Goal: Task Accomplishment & Management: Manage account settings

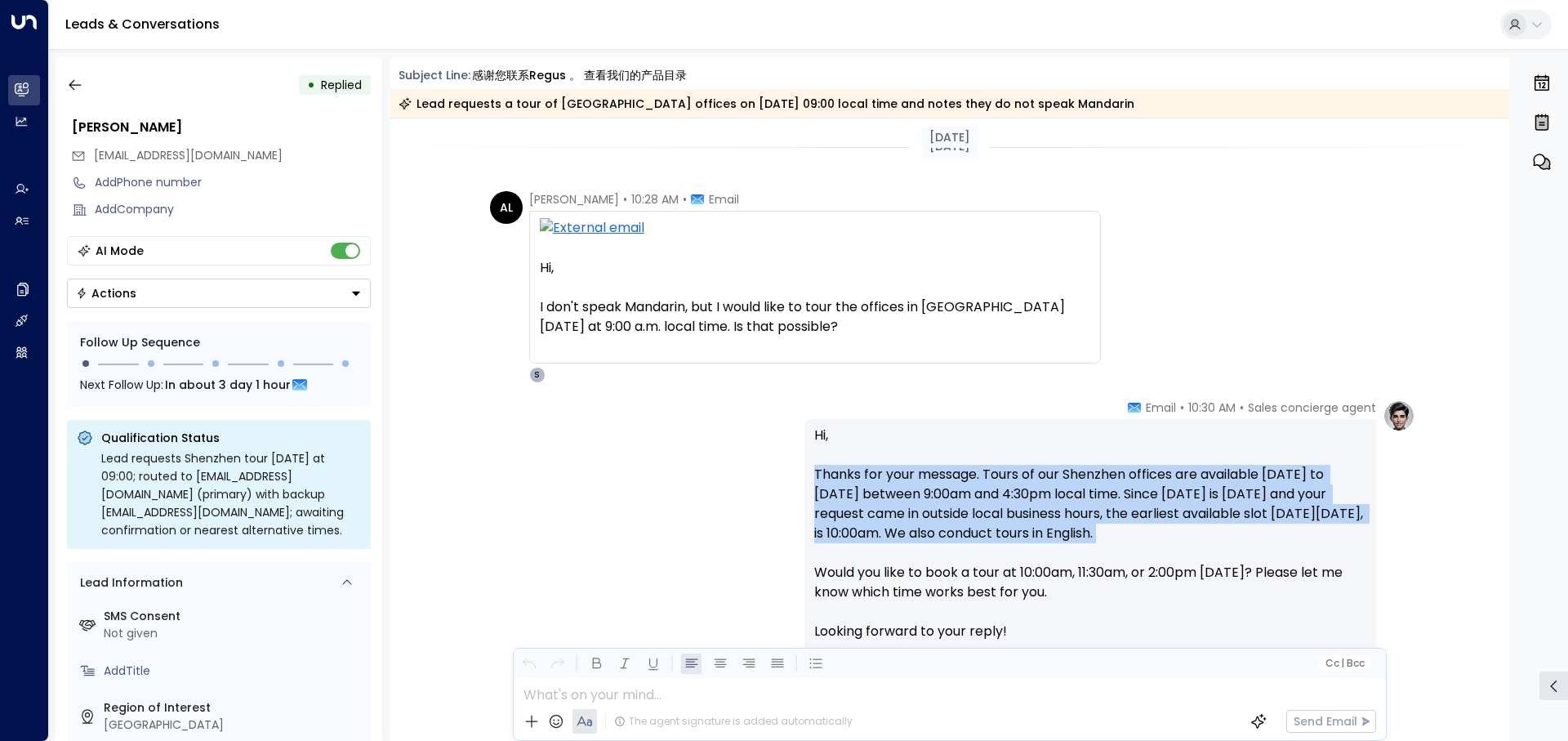
scroll to position [28, 0]
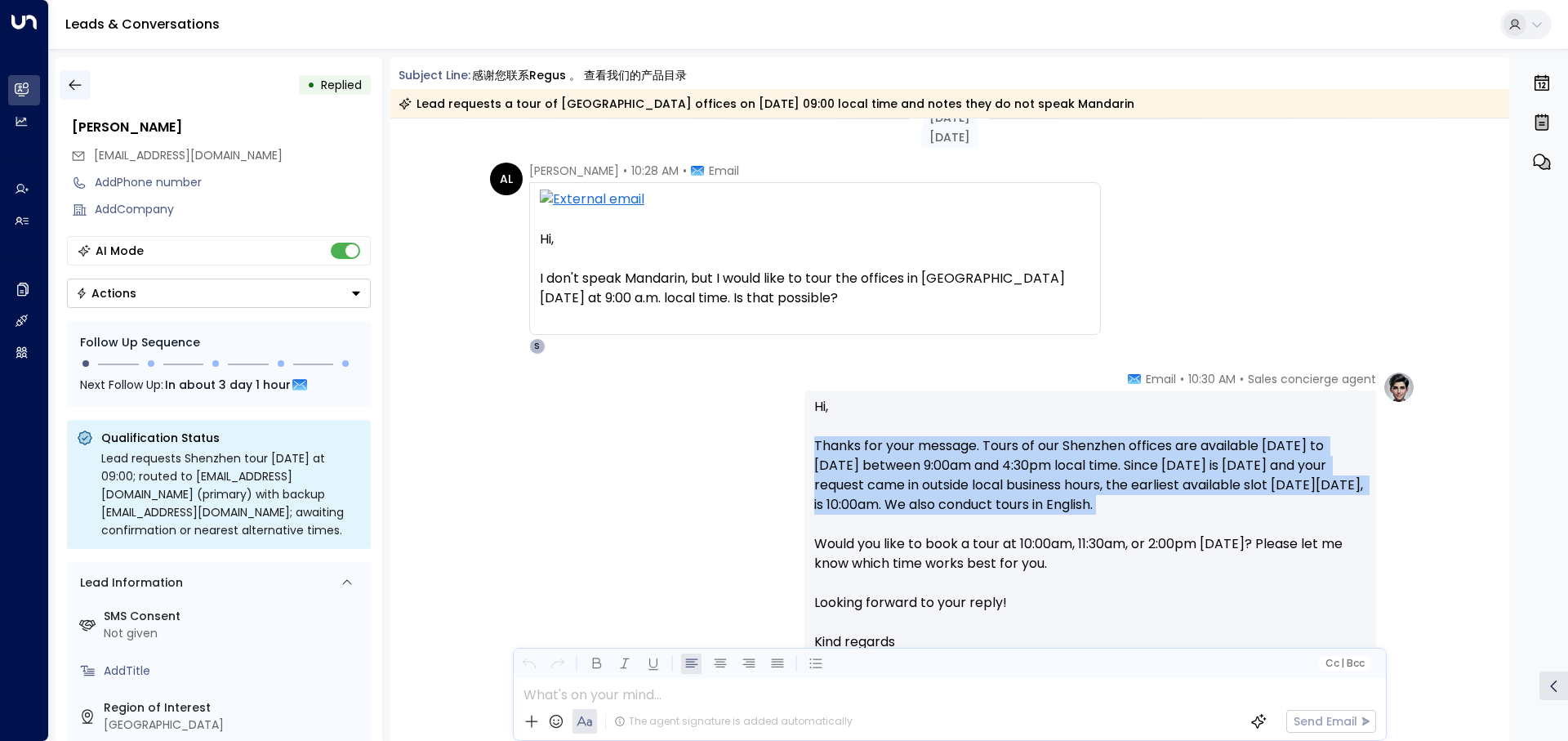
click at [71, 72] on button "button" at bounding box center [75, 84] width 29 height 29
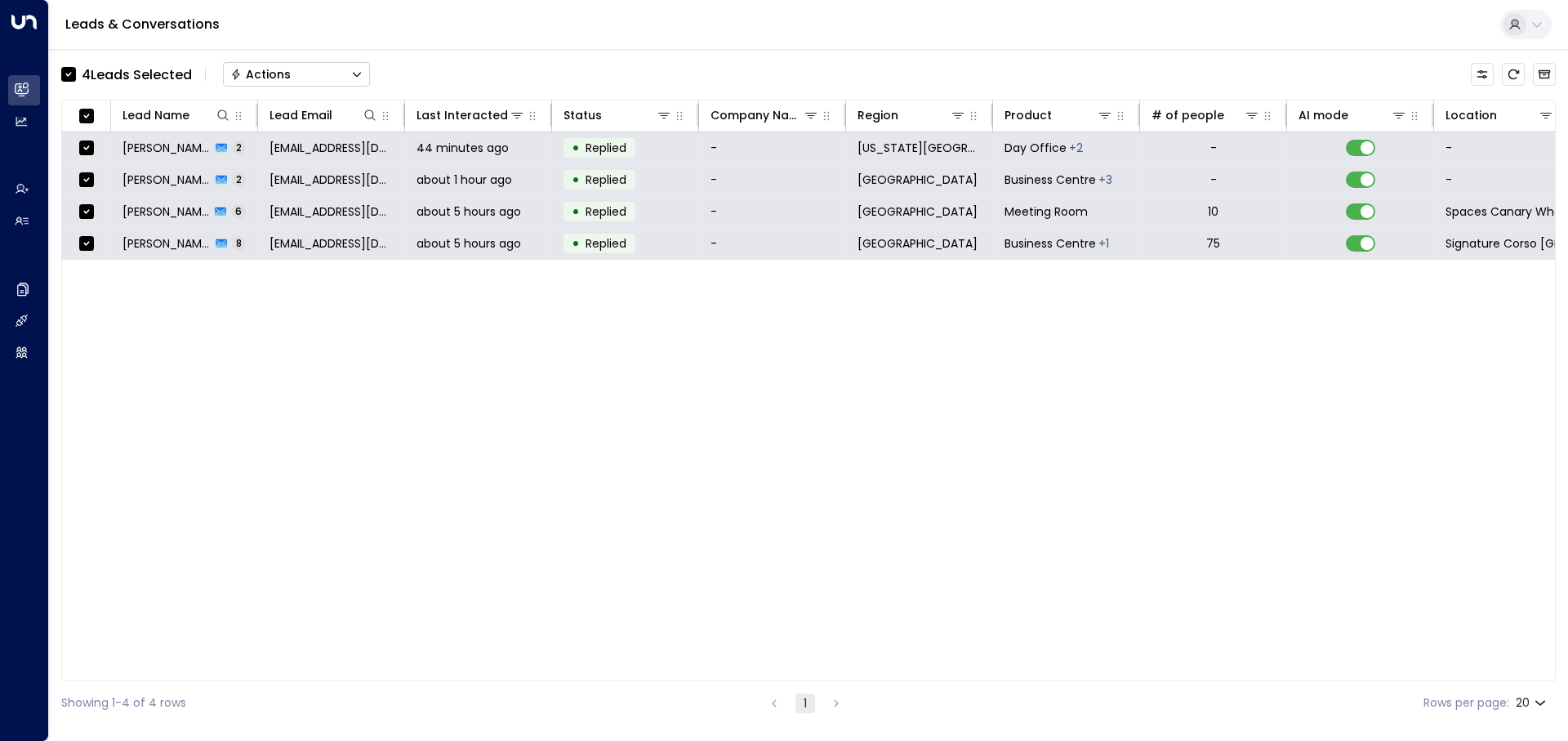
click at [268, 65] on button "Actions" at bounding box center [296, 74] width 147 height 25
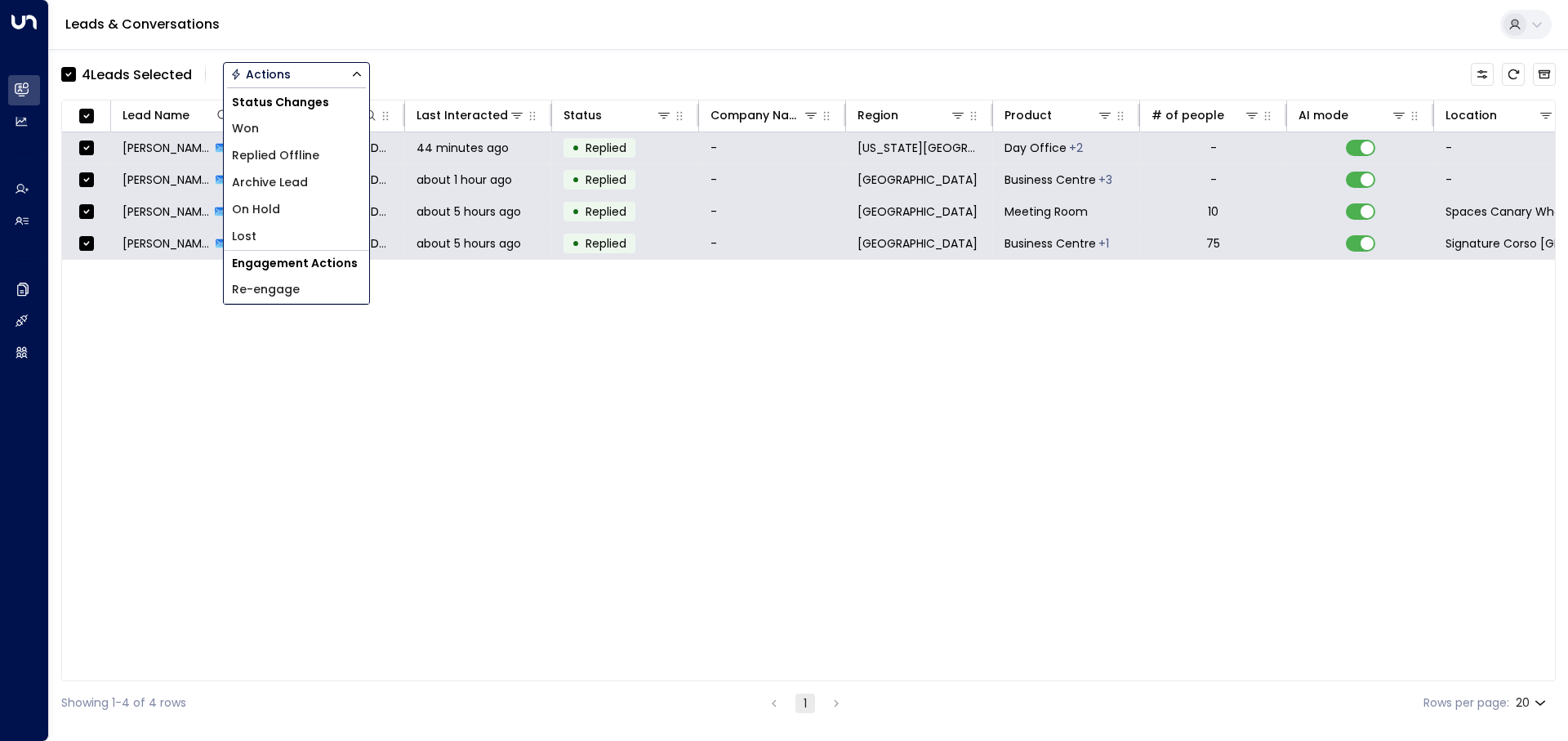
click at [291, 180] on span "Archive Lead" at bounding box center [270, 182] width 76 height 17
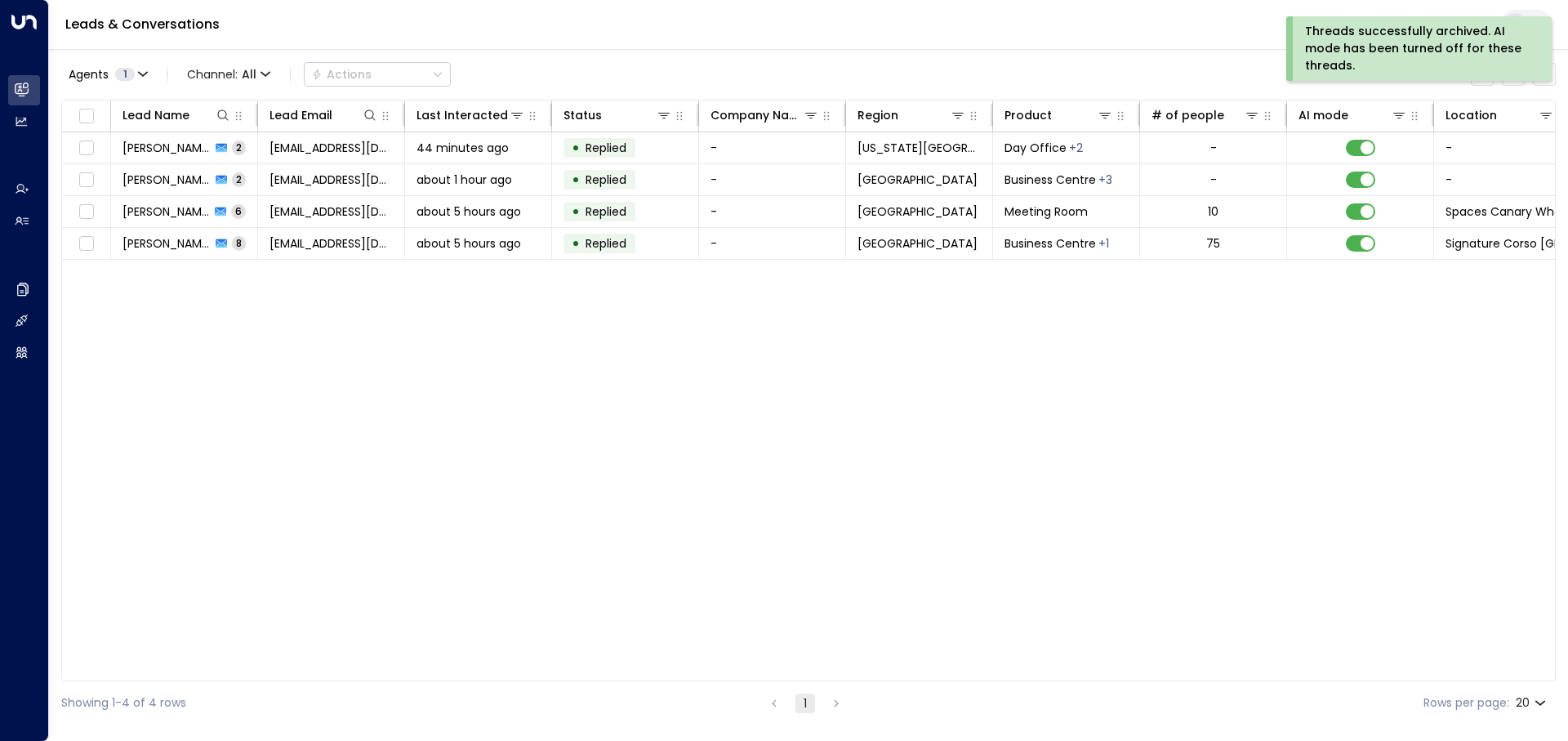
click at [492, 340] on div "Lead Name Lead Email Last Interacted Status Company Name Region Product # of pe…" at bounding box center [809, 390] width 1495 height 582
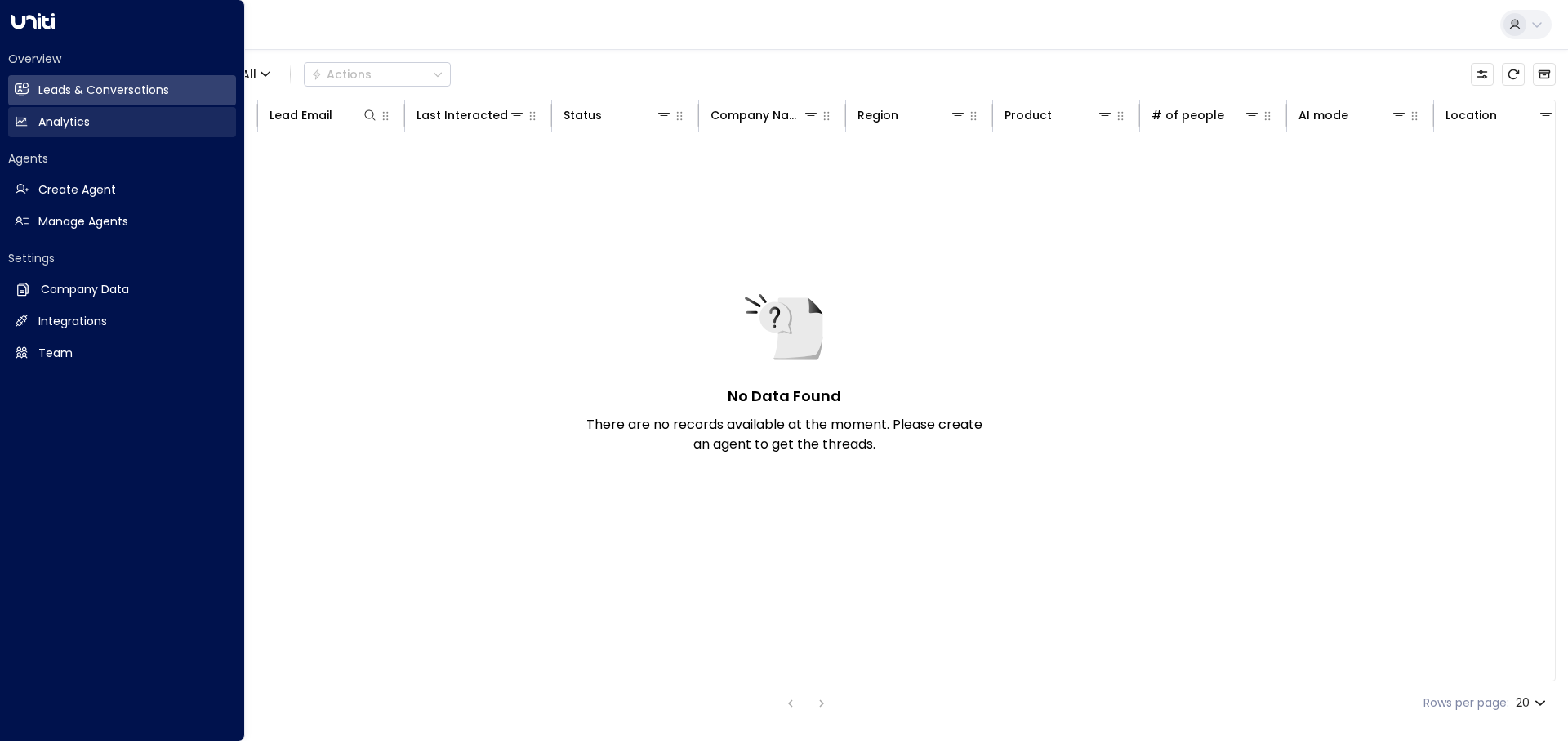
click at [82, 119] on h2 "Analytics" at bounding box center [64, 122] width 51 height 17
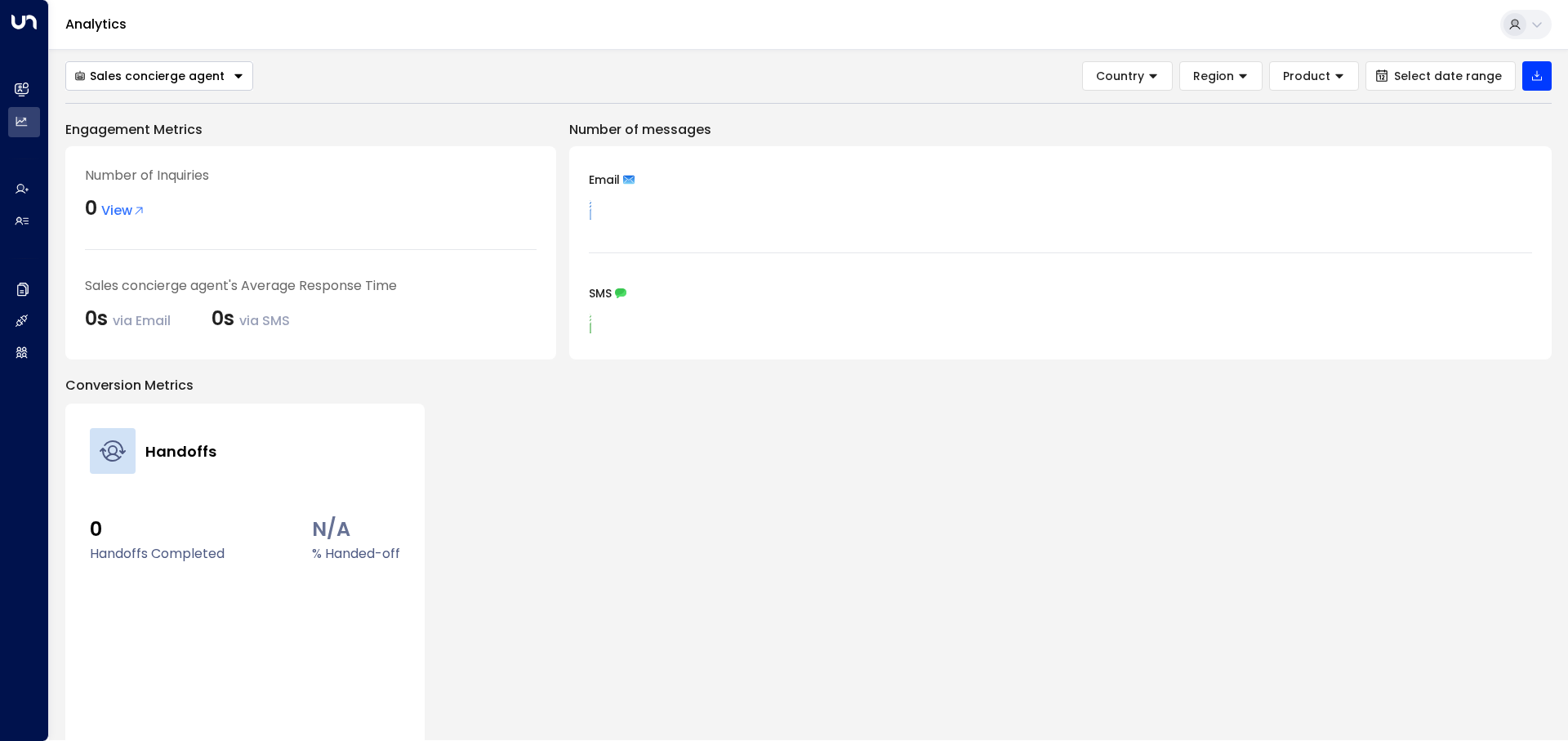
click at [614, 73] on div "Sales concierge agent Country Region Product Select date range" at bounding box center [809, 76] width 1486 height 29
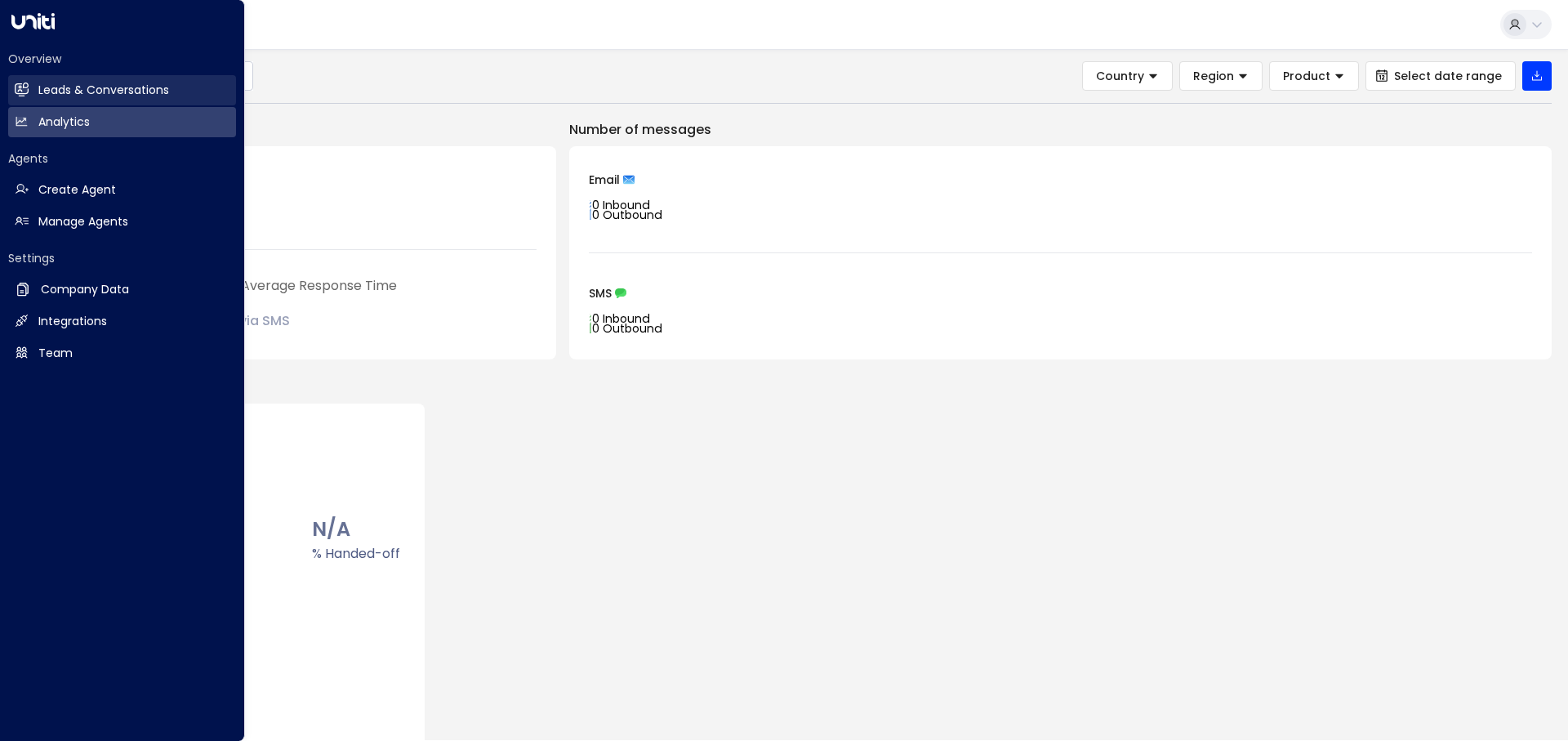
click at [22, 86] on icon at bounding box center [22, 89] width 13 height 9
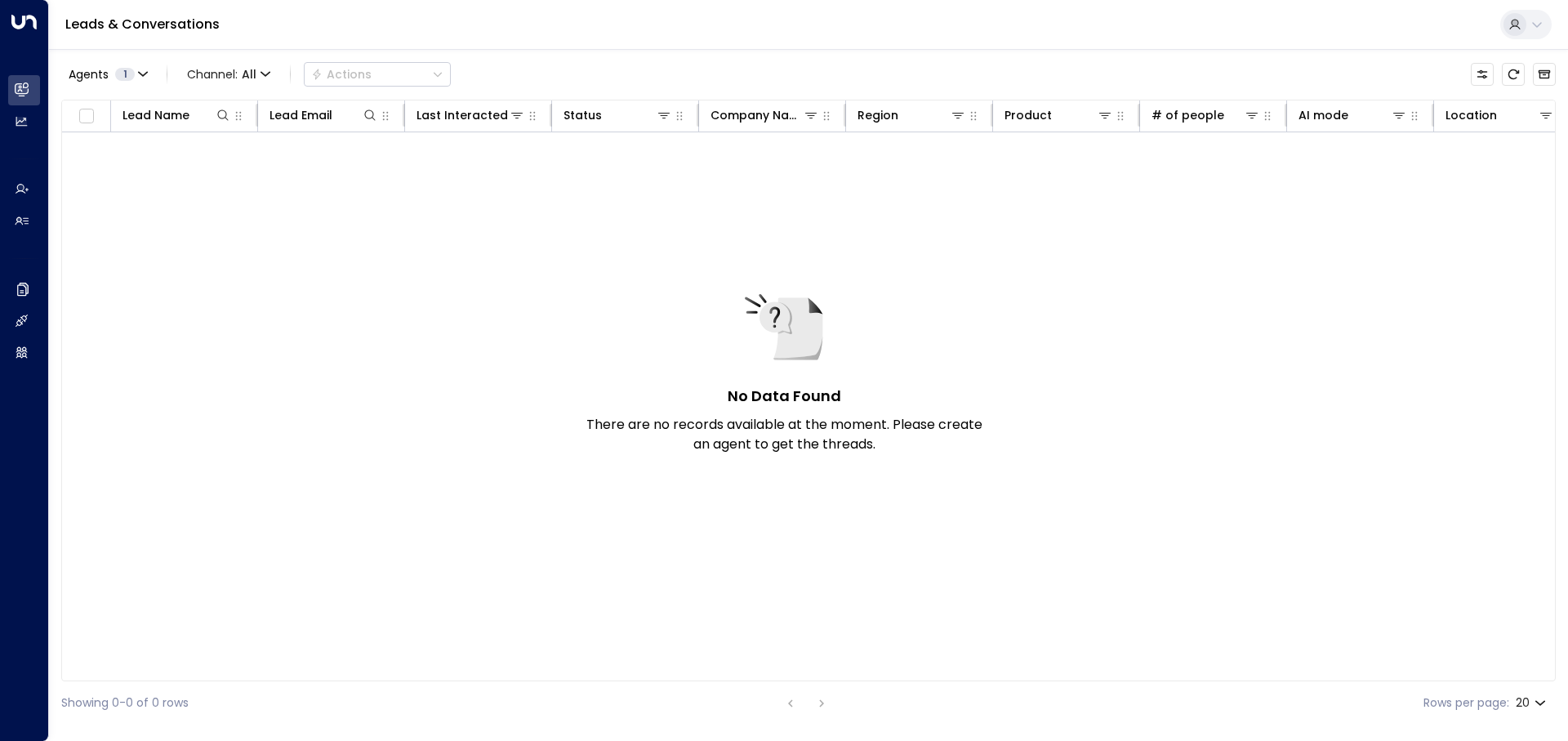
click at [521, 202] on div "No Data Found There are no records available at the moment. Please create an ag…" at bounding box center [968, 388] width 1814 height 512
click at [312, 178] on div "No Data Found There are no records available at the moment. Please create an ag…" at bounding box center [968, 388] width 1814 height 512
